Goal: Task Accomplishment & Management: Manage account settings

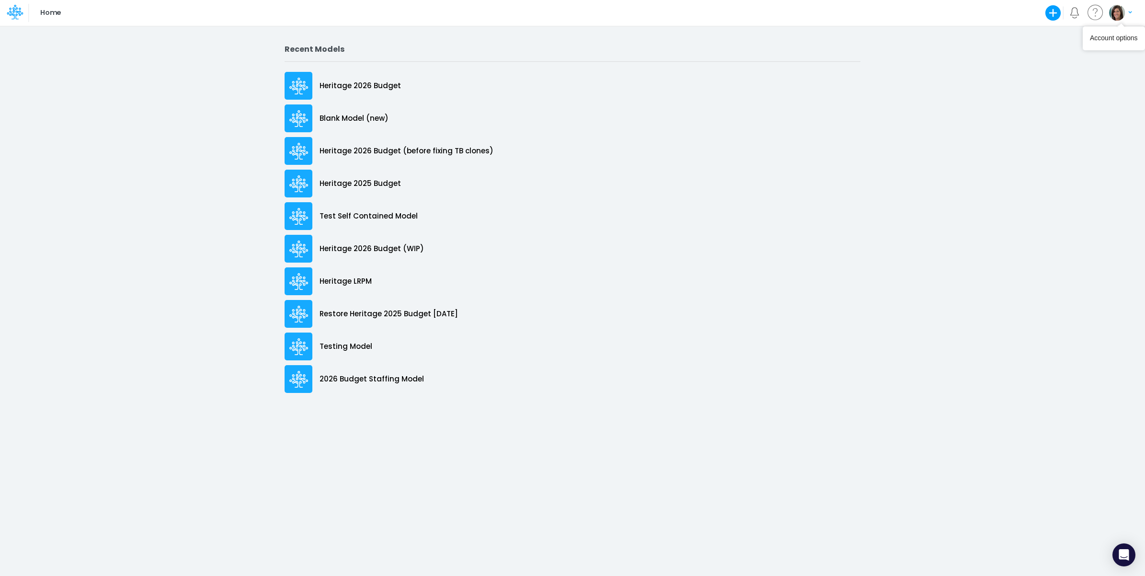
click at [1117, 18] on img "button" at bounding box center [1117, 13] width 16 height 16
click at [1068, 82] on button "Log out" at bounding box center [1081, 78] width 102 height 15
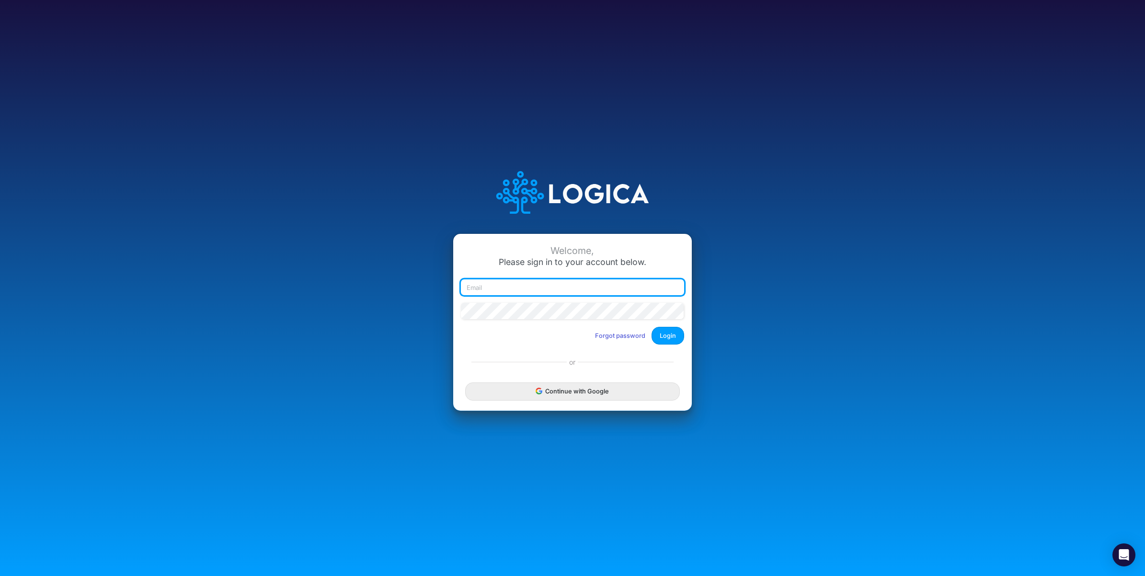
type input "[PERSON_NAME][EMAIL_ADDRESS][PERSON_NAME][DOMAIN_NAME]"
click at [664, 335] on button "Login" at bounding box center [667, 336] width 33 height 18
